Goal: Find specific page/section: Find specific page/section

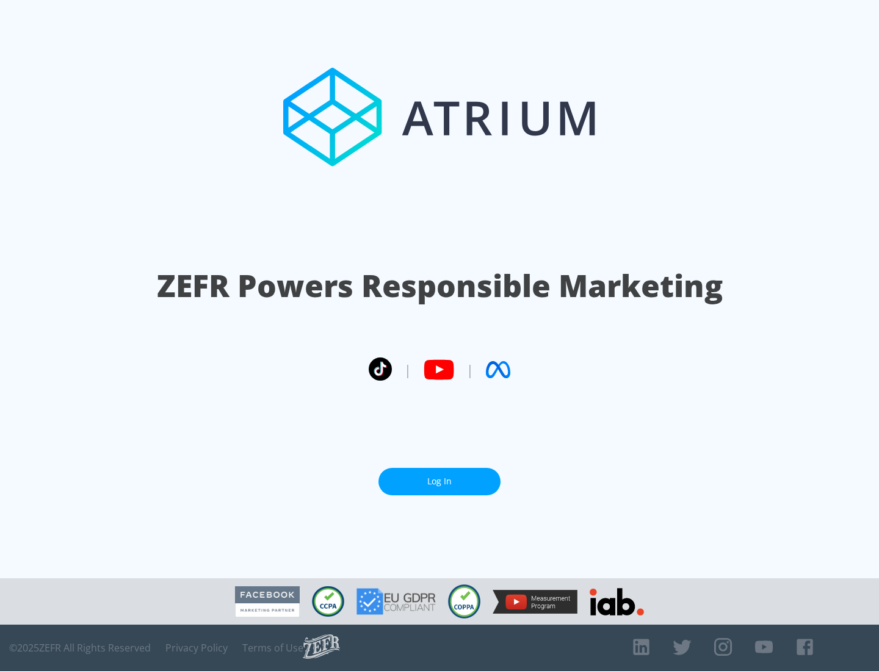
click at [439, 481] on link "Log In" at bounding box center [439, 481] width 122 height 27
